Goal: Task Accomplishment & Management: Complete application form

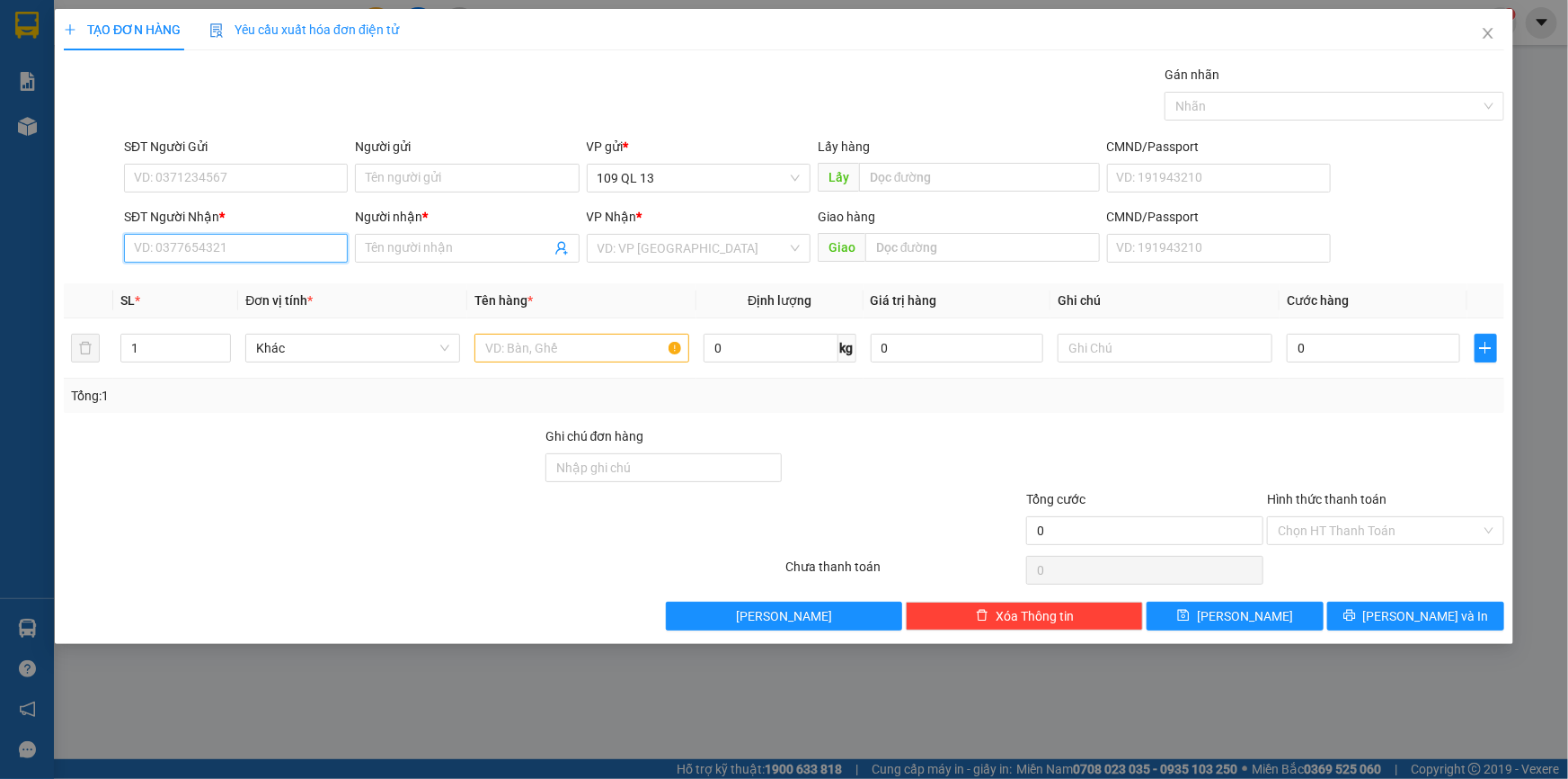
click at [318, 234] on input "SĐT Người Nhận *" at bounding box center [236, 248] width 224 height 29
click at [523, 334] on input "text" at bounding box center [582, 349] width 215 height 29
click at [275, 249] on input "SĐT Người Nhận *" at bounding box center [236, 248] width 224 height 29
type input "0347417517"
click at [271, 281] on div "0347417517 - NHUNG" at bounding box center [236, 284] width 202 height 19
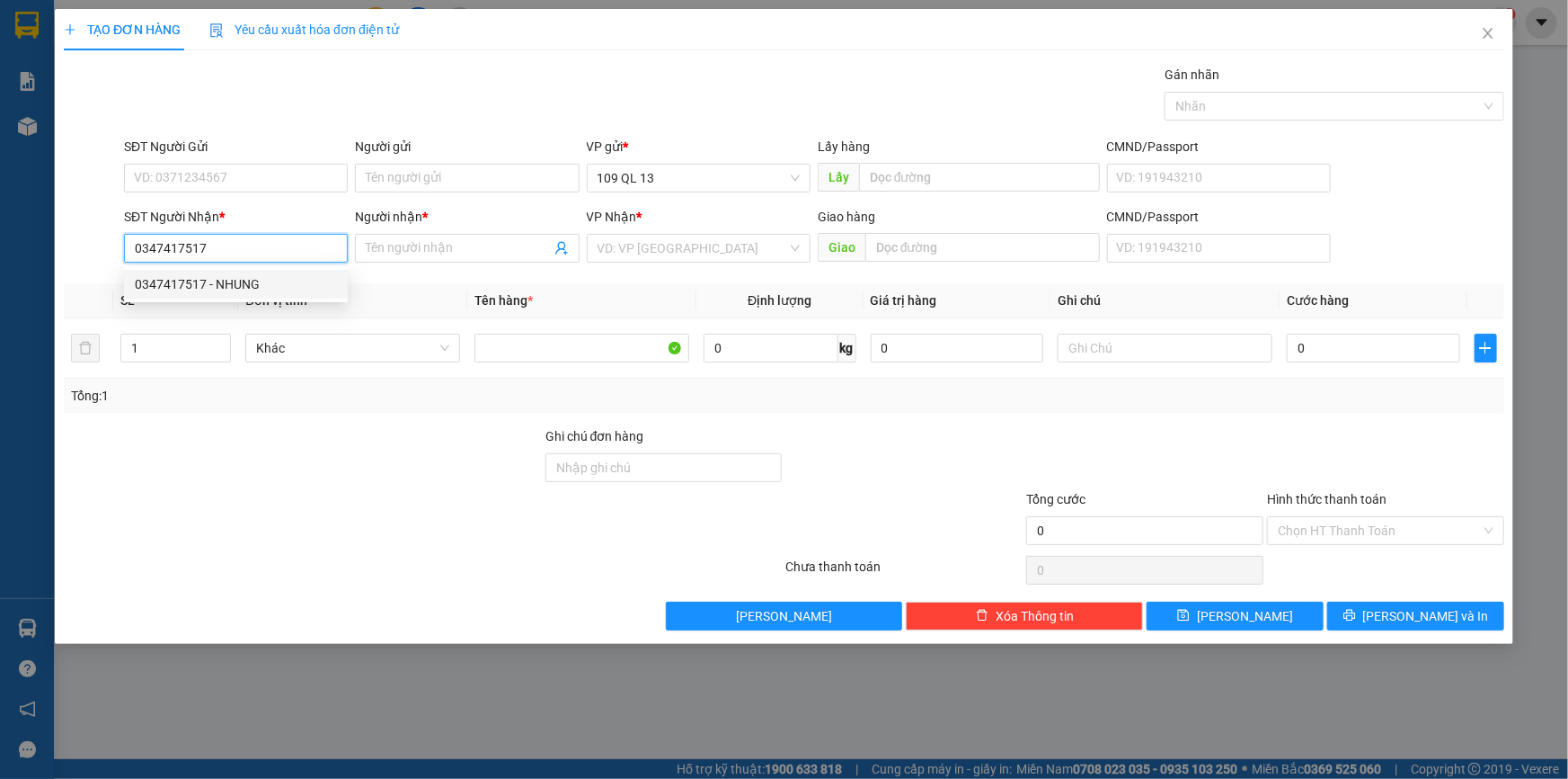
type input "NHUNG"
type input "0347417517"
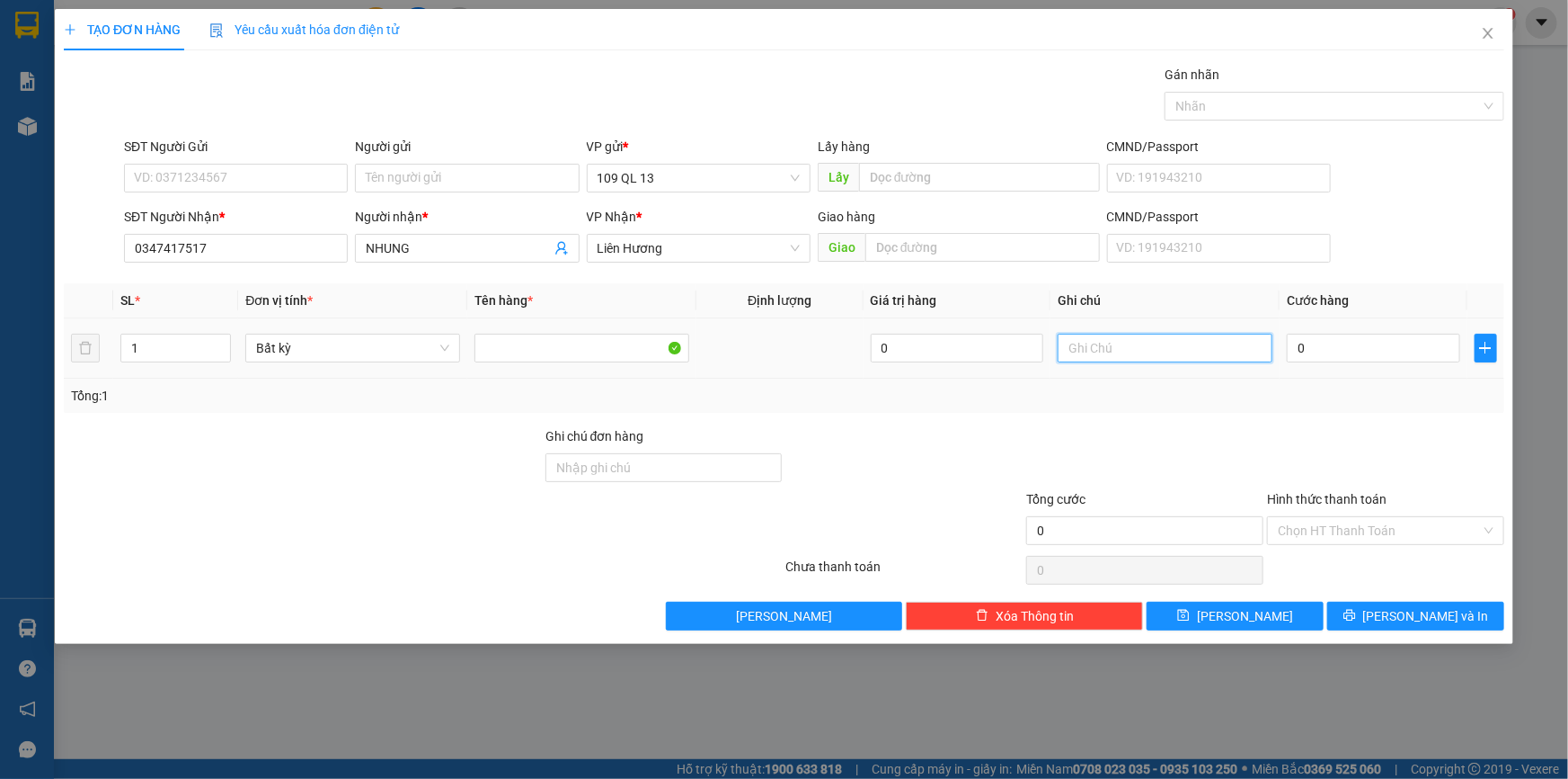
click at [1178, 352] on input "text" at bounding box center [1165, 349] width 215 height 29
type input "1 BÌA THƯ GT"
click at [1361, 348] on input "0" at bounding box center [1373, 349] width 173 height 29
type input "3"
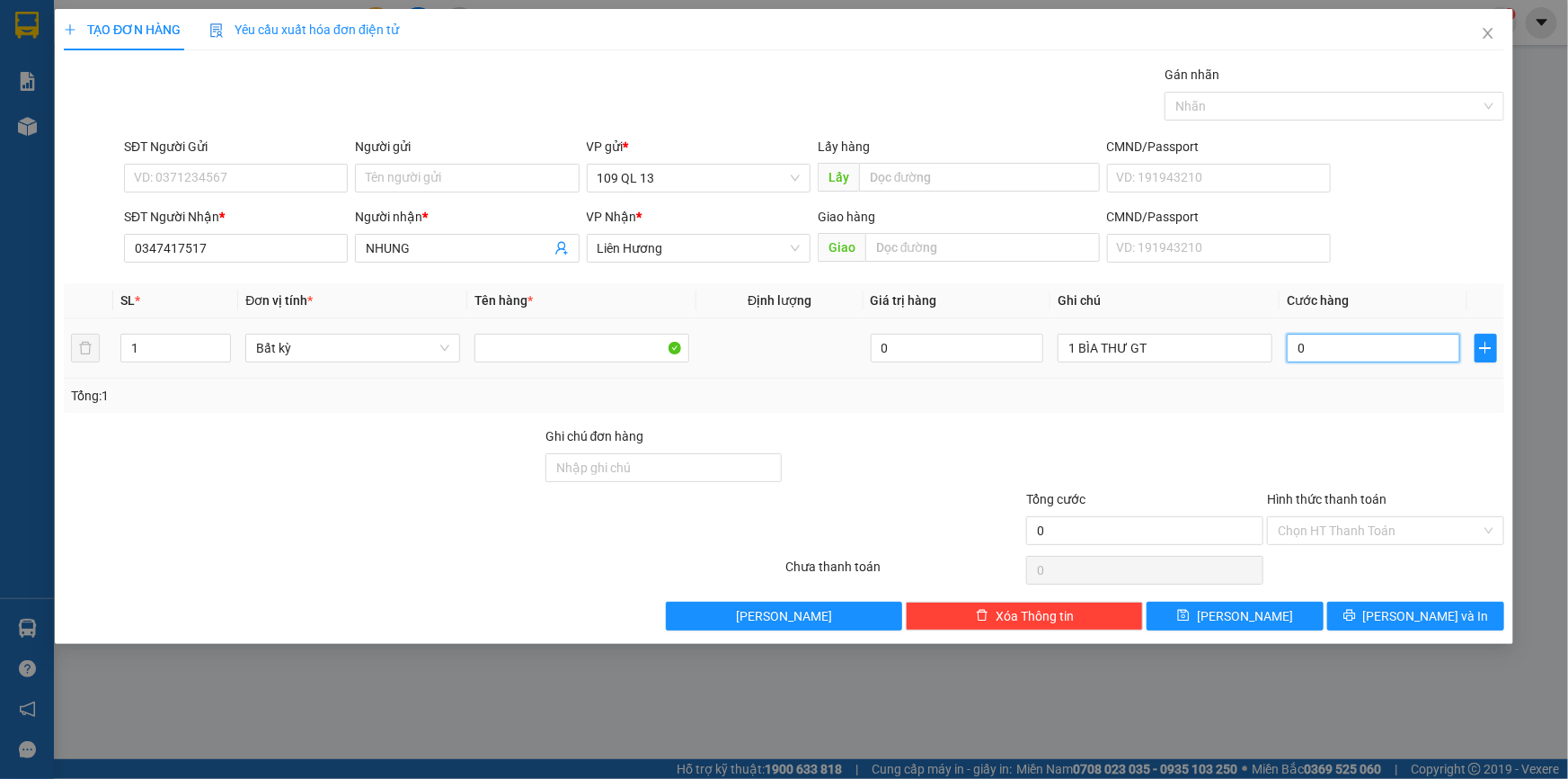
type input "3"
type input "30"
type input "30.000"
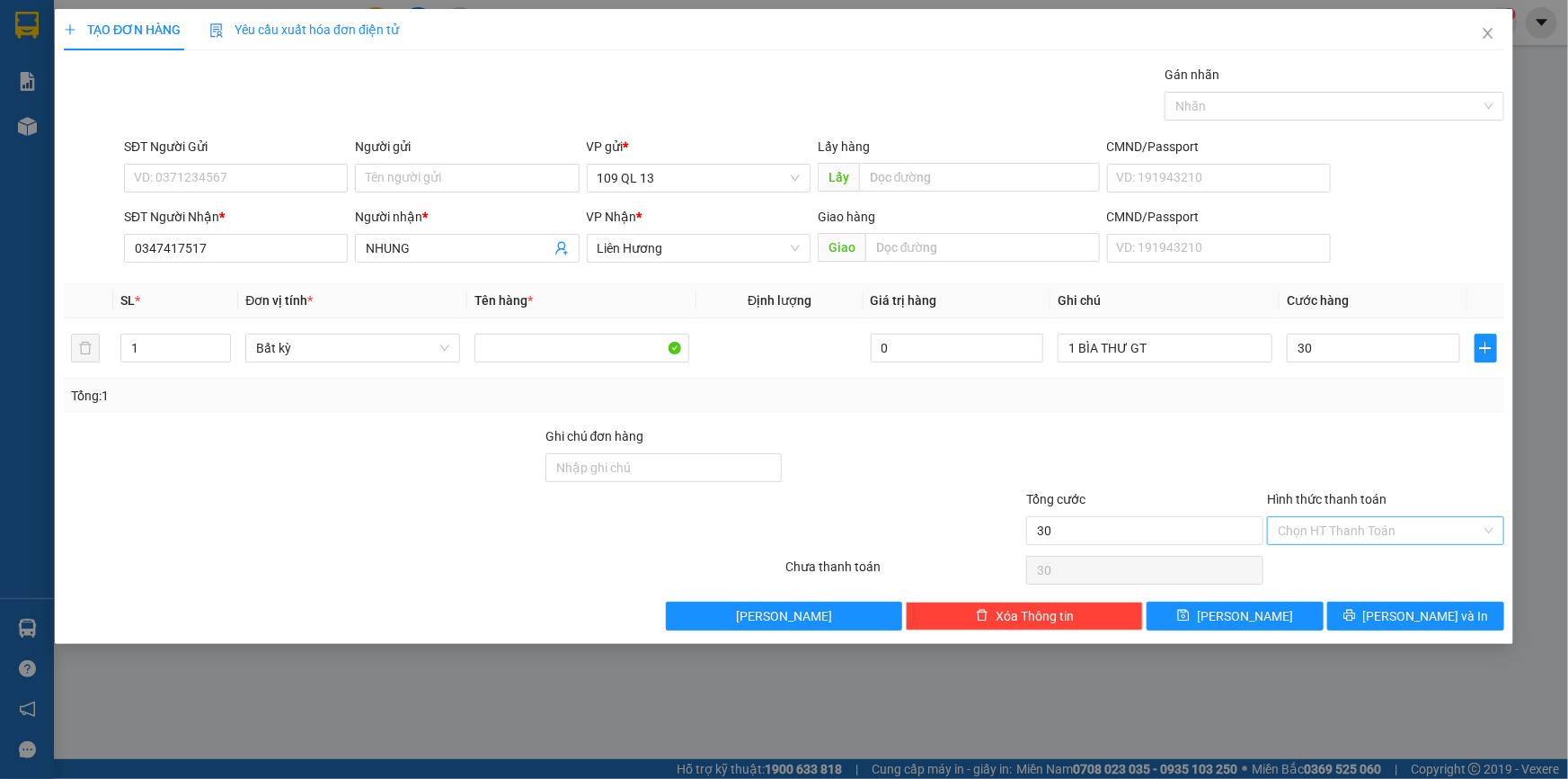
type input "30.000"
click at [1352, 521] on input "Hình thức thanh toán" at bounding box center [1379, 531] width 203 height 27
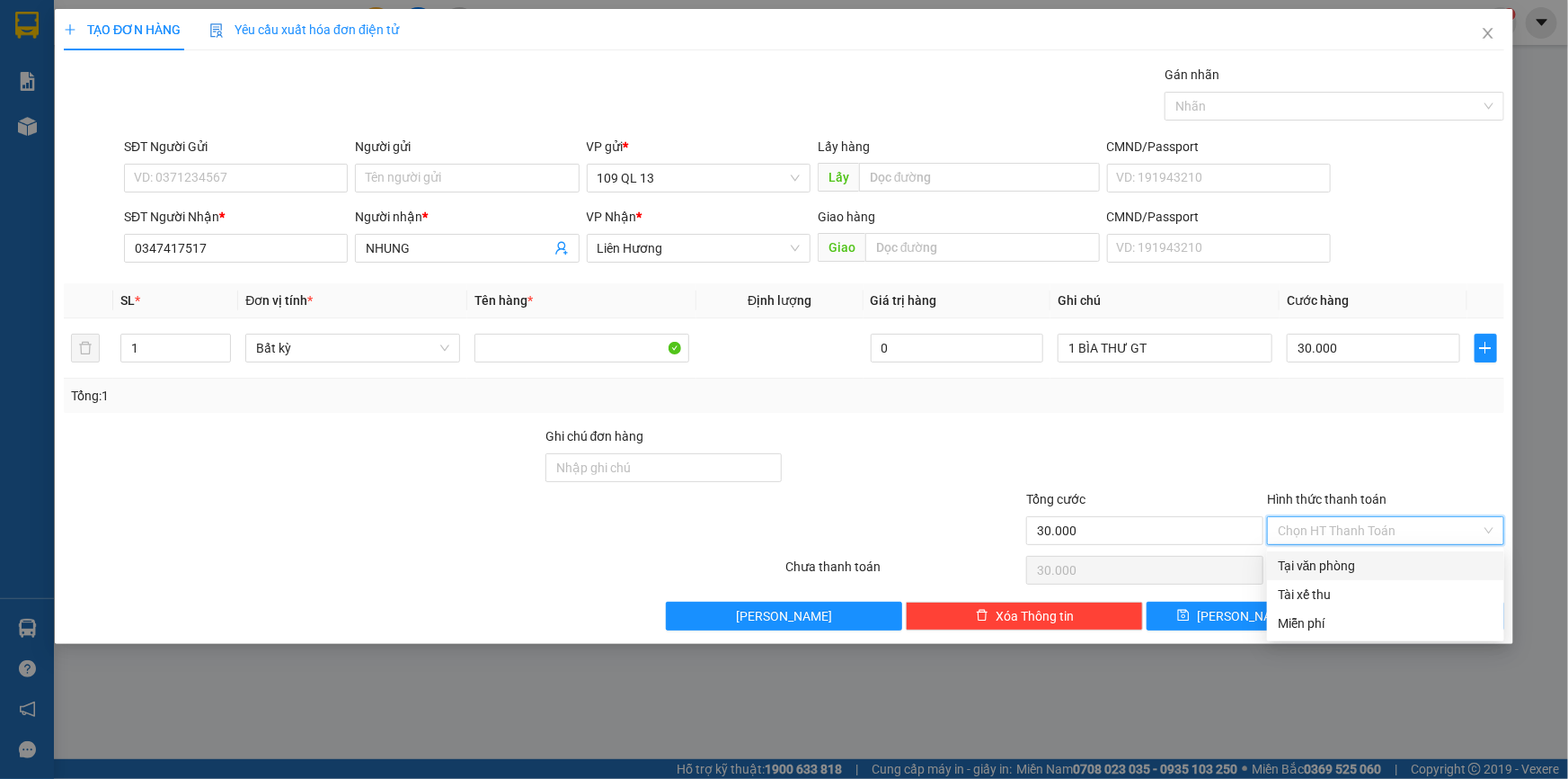
click at [1354, 558] on div "Tại văn phòng" at bounding box center [1386, 566] width 216 height 19
type input "0"
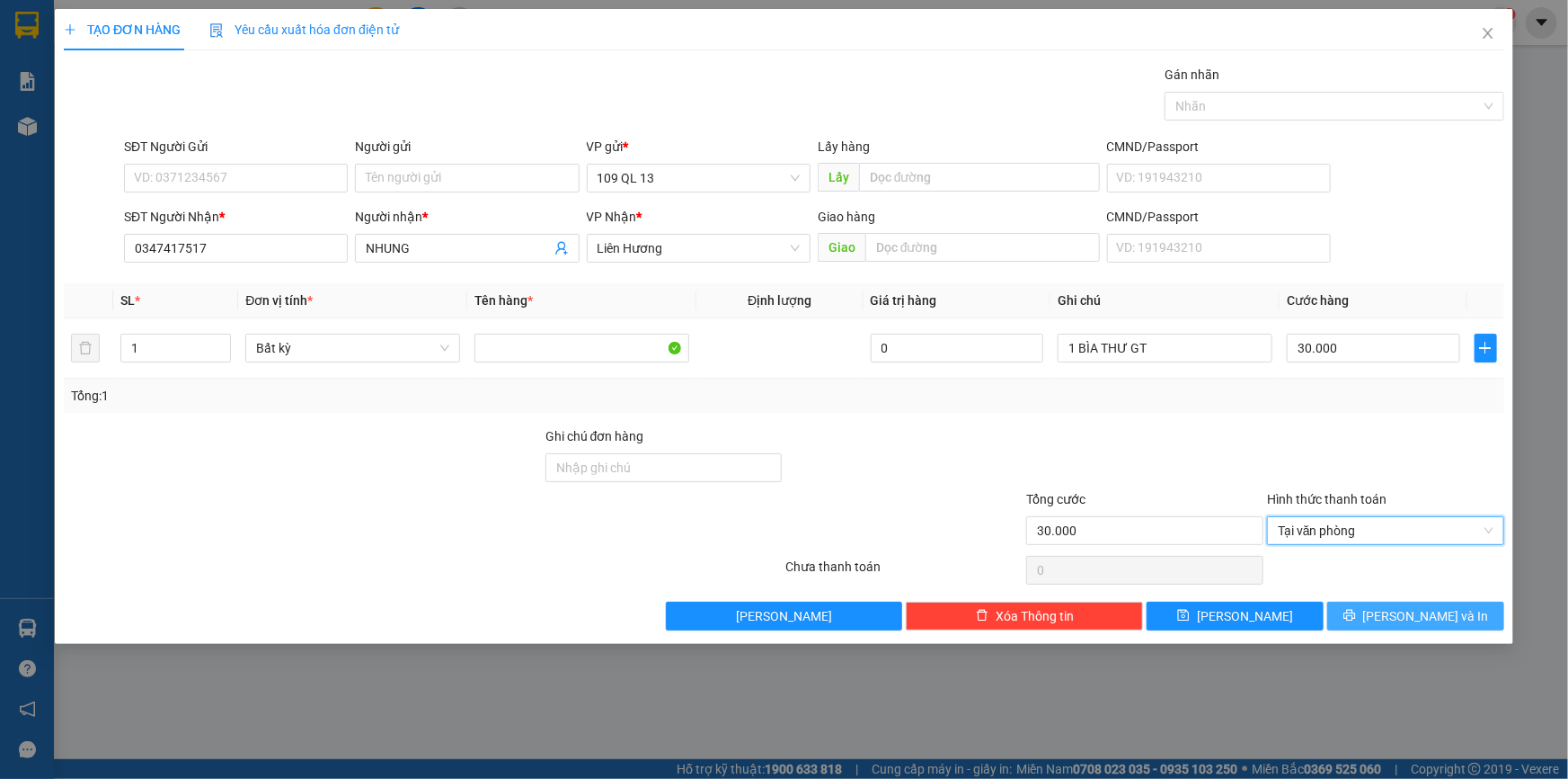
click at [1356, 612] on icon "printer" at bounding box center [1349, 614] width 13 height 13
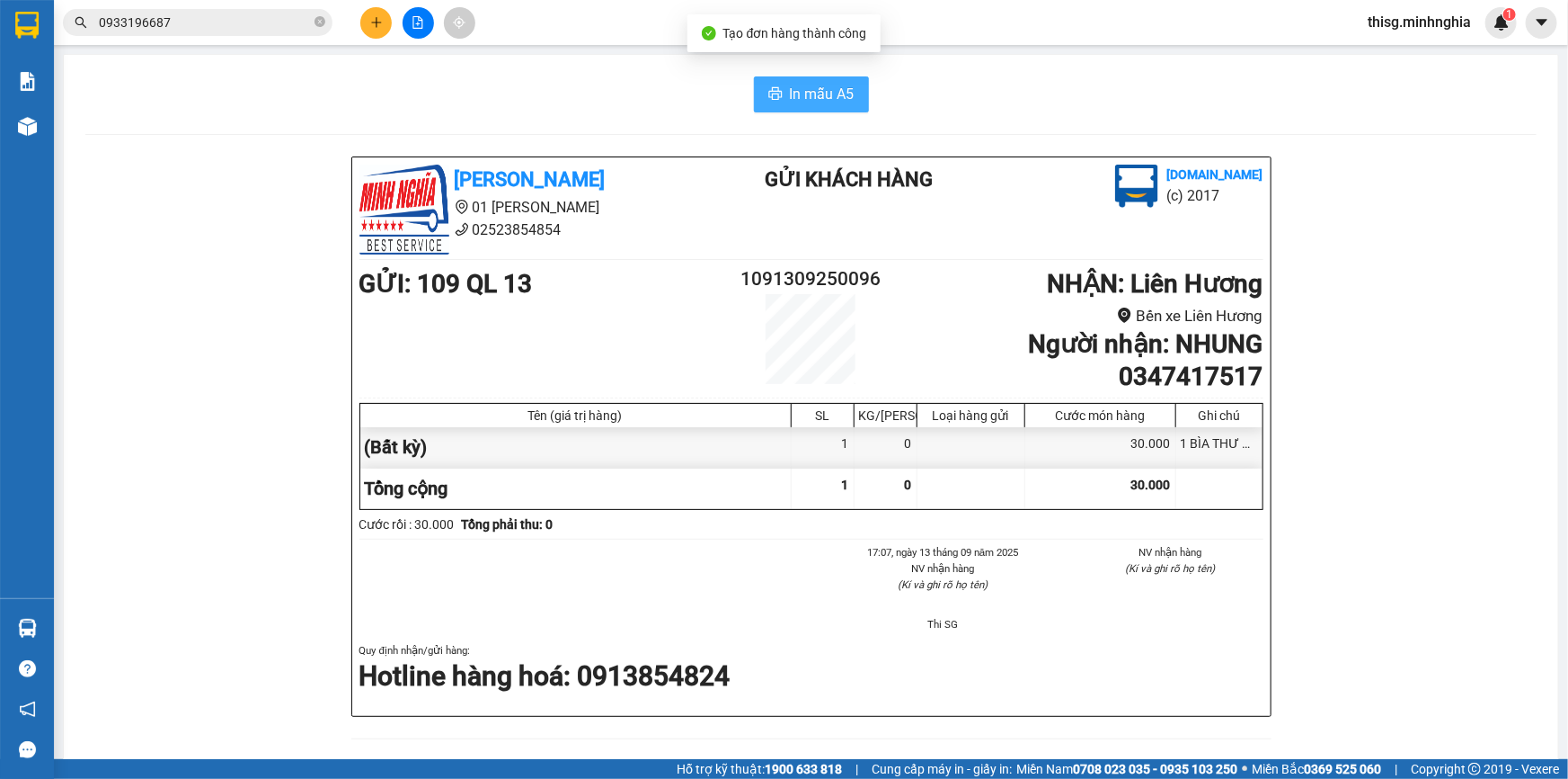
click at [795, 105] on span "In mẫu A5" at bounding box center [822, 93] width 64 height 22
